Goal: Submit feedback/report problem

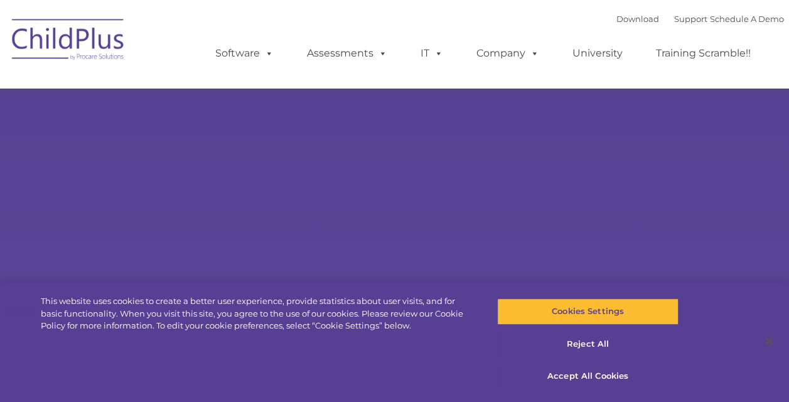
select select "MEDIUM"
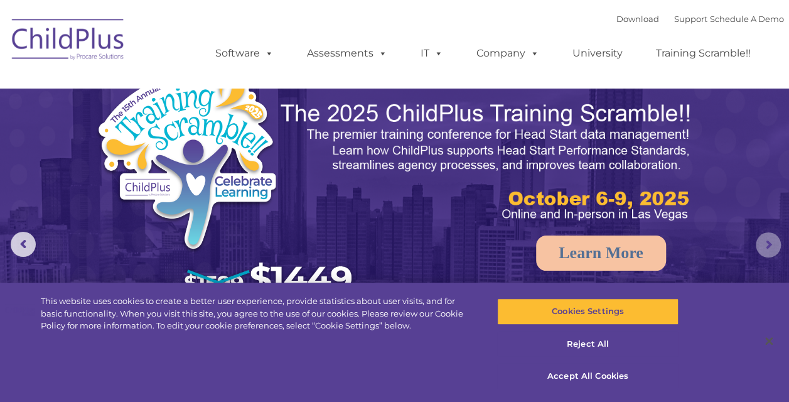
click at [764, 235] on rs-arrow at bounding box center [768, 244] width 25 height 25
